Goal: Download file/media

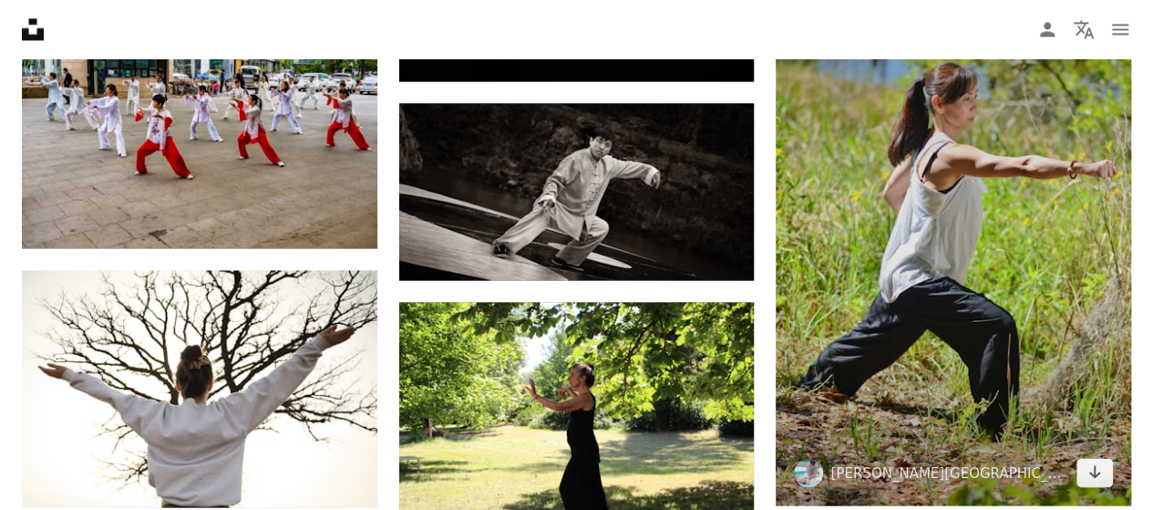
scroll to position [1550, 0]
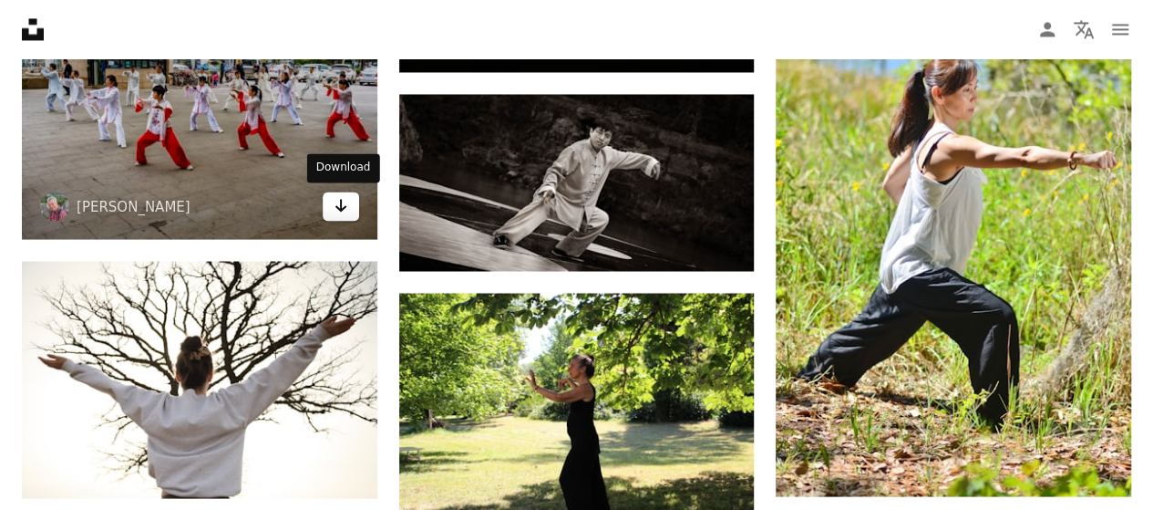
click at [332, 210] on link "Arrow pointing down" at bounding box center [341, 205] width 36 height 29
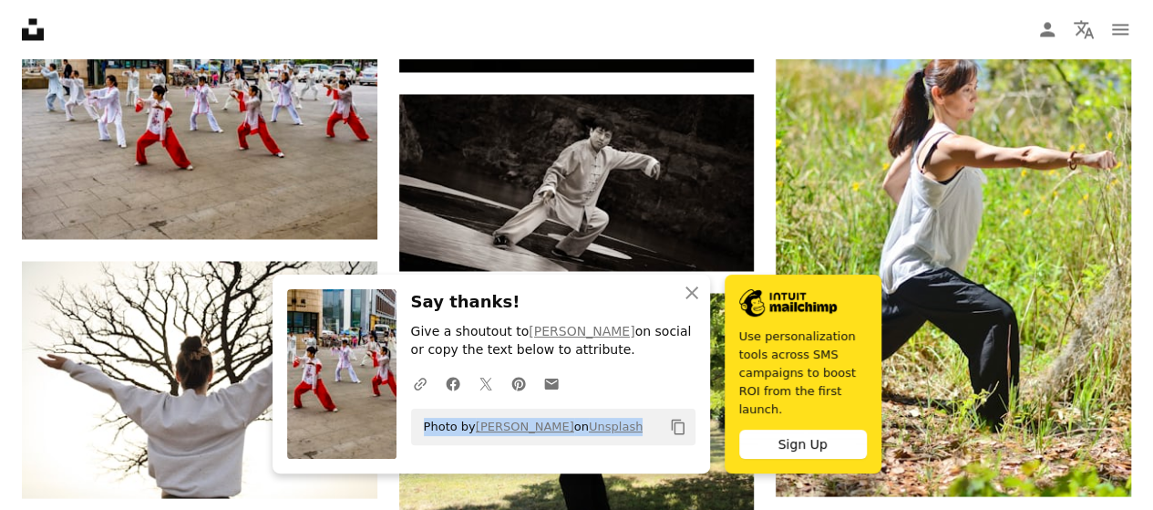
drag, startPoint x: 425, startPoint y: 439, endPoint x: 658, endPoint y: 439, distance: 233.4
click at [658, 439] on div "Photo by [PERSON_NAME] on Unsplash Copy content" at bounding box center [553, 426] width 284 height 36
copy span "Photo by [PERSON_NAME] on Unsplash"
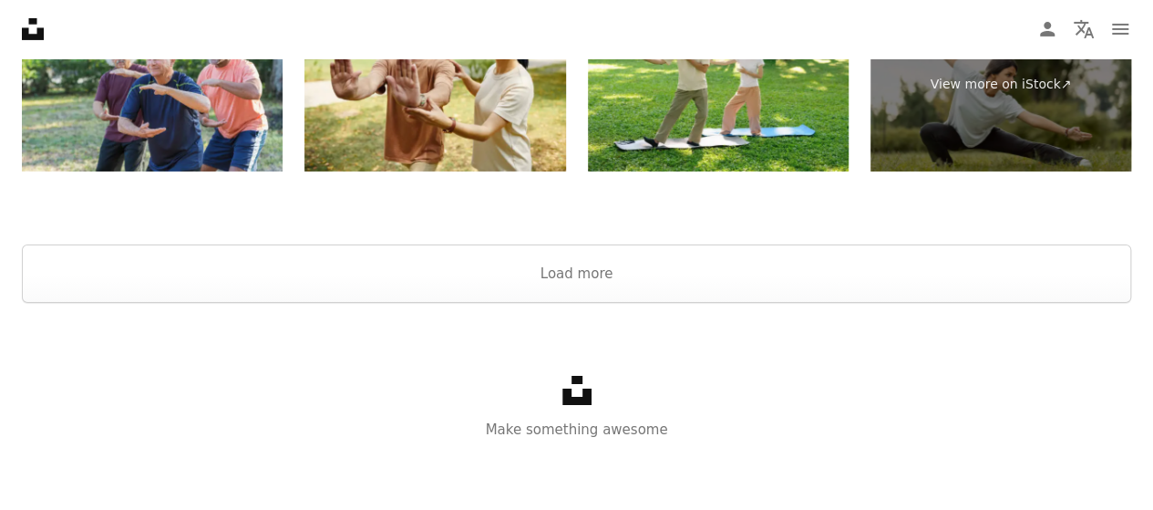
scroll to position [3191, 0]
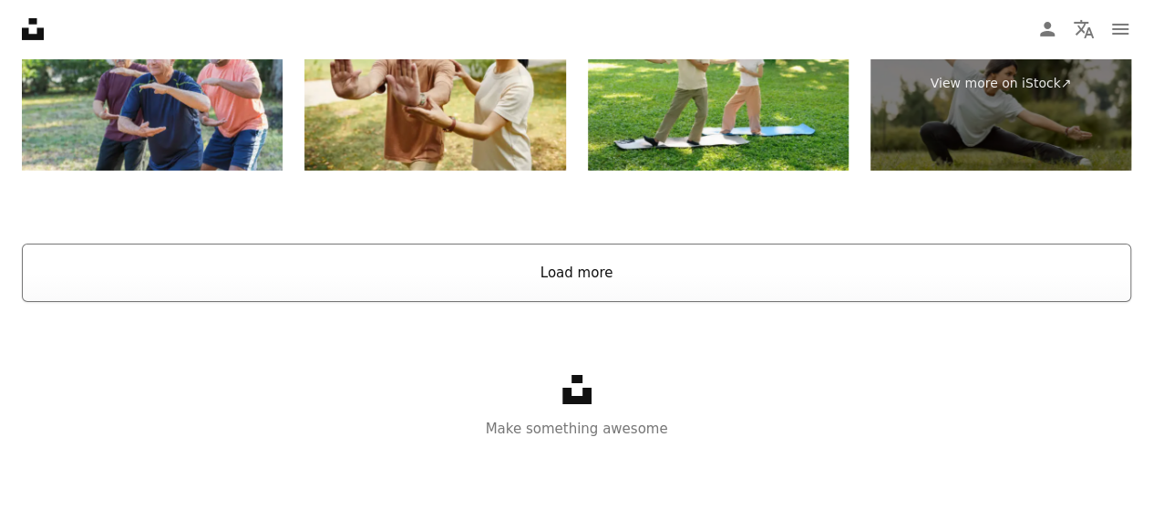
click at [604, 276] on button "Load more" at bounding box center [577, 272] width 1110 height 58
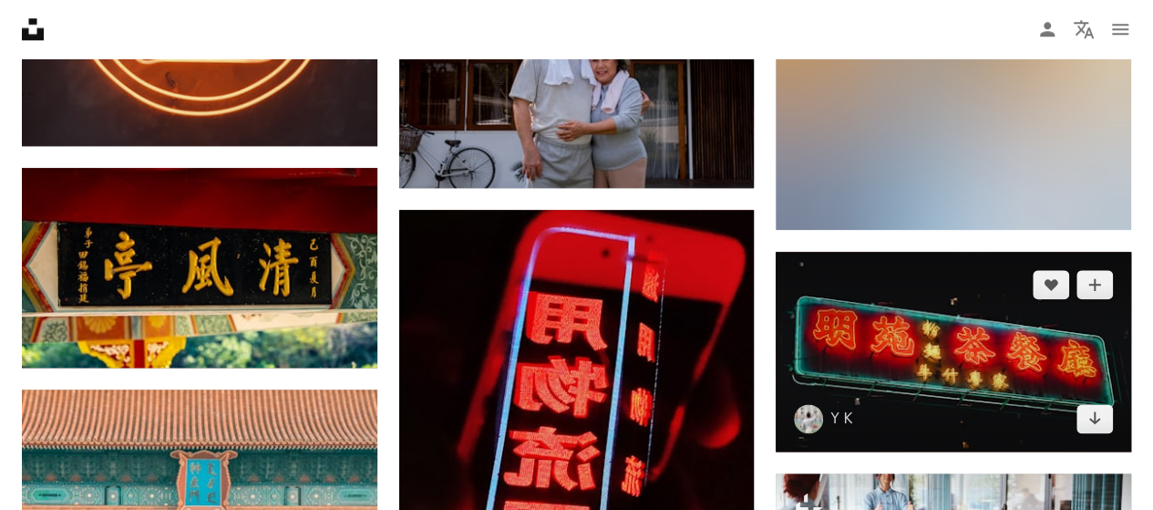
scroll to position [14772, 0]
